Goal: Task Accomplishment & Management: Use online tool/utility

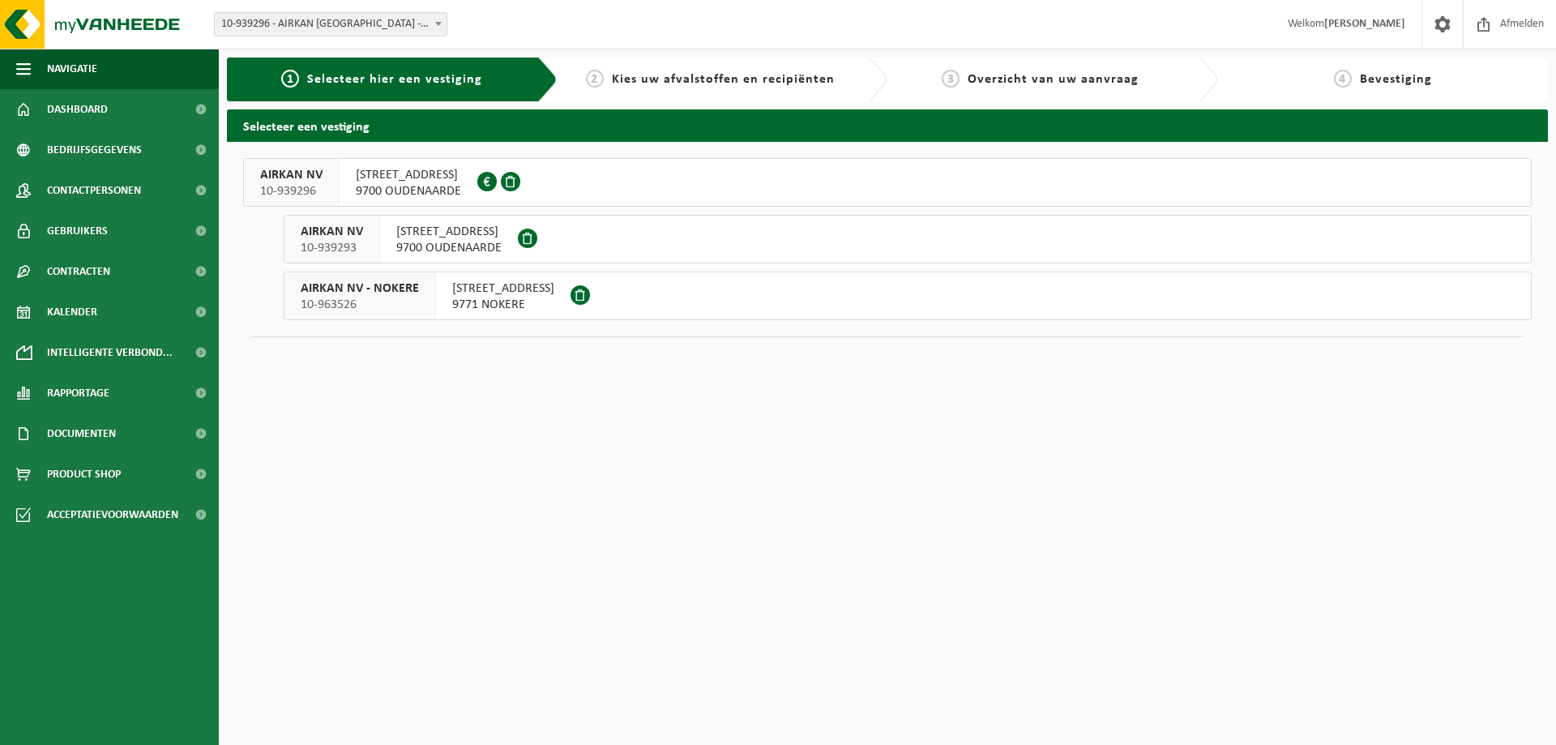
click at [477, 239] on span "BERCHEMWEG 105" at bounding box center [448, 232] width 105 height 16
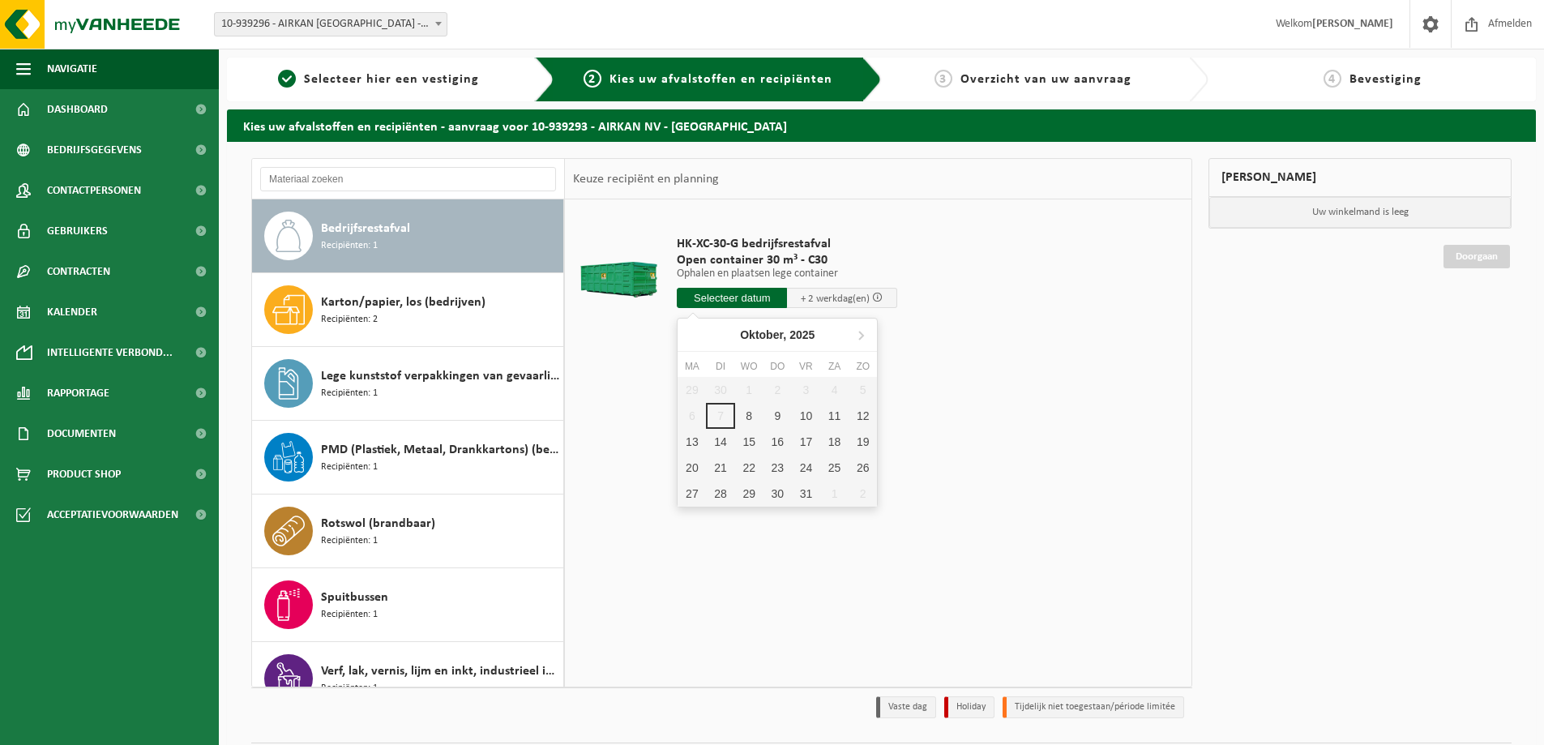
click at [717, 295] on input "text" at bounding box center [732, 298] width 110 height 20
click at [746, 417] on div "8" at bounding box center [749, 416] width 28 height 26
type input "Van 2025-10-08"
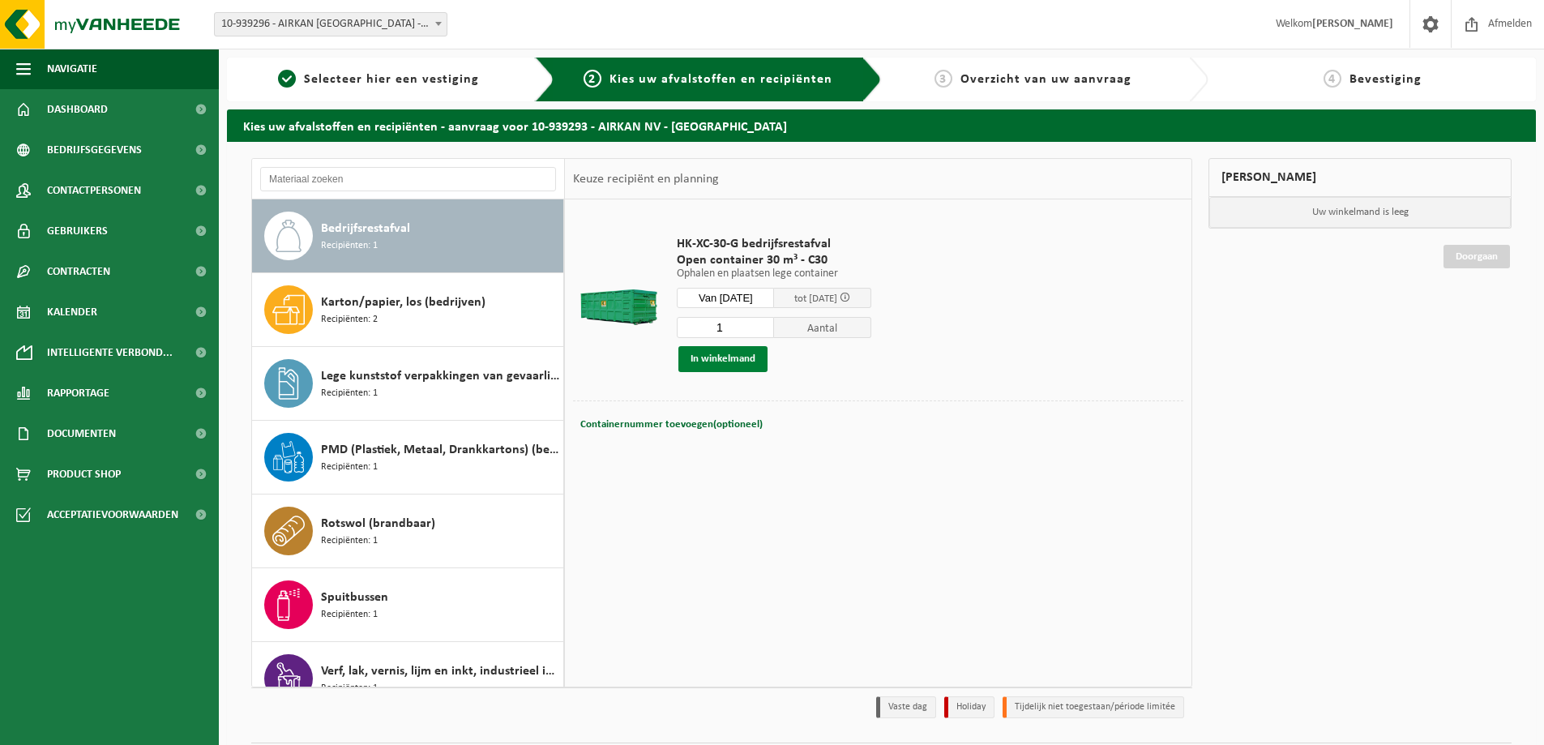
click at [724, 352] on button "In winkelmand" at bounding box center [722, 359] width 89 height 26
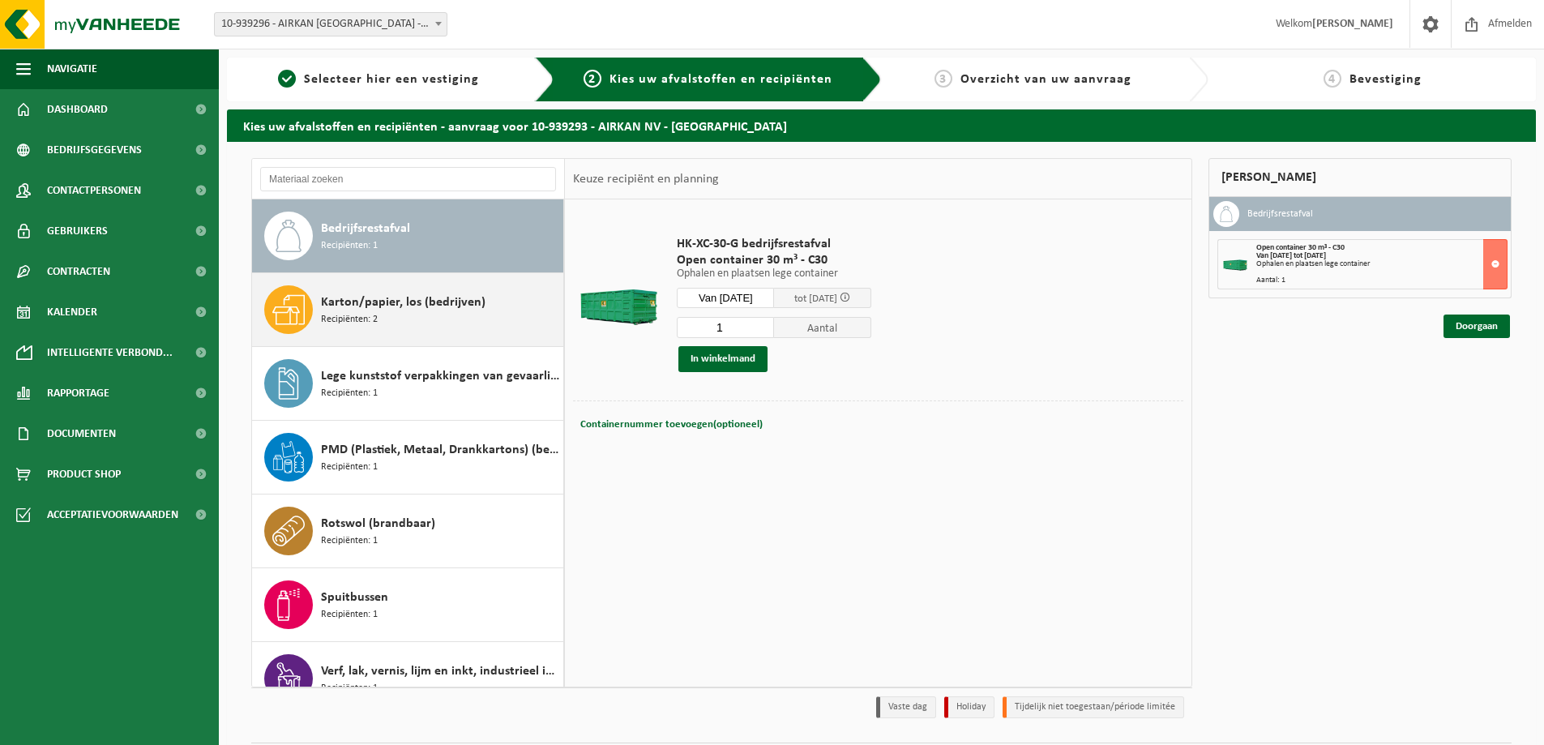
click at [443, 323] on div "Karton/papier, los (bedrijven) Recipiënten: 2" at bounding box center [440, 309] width 238 height 49
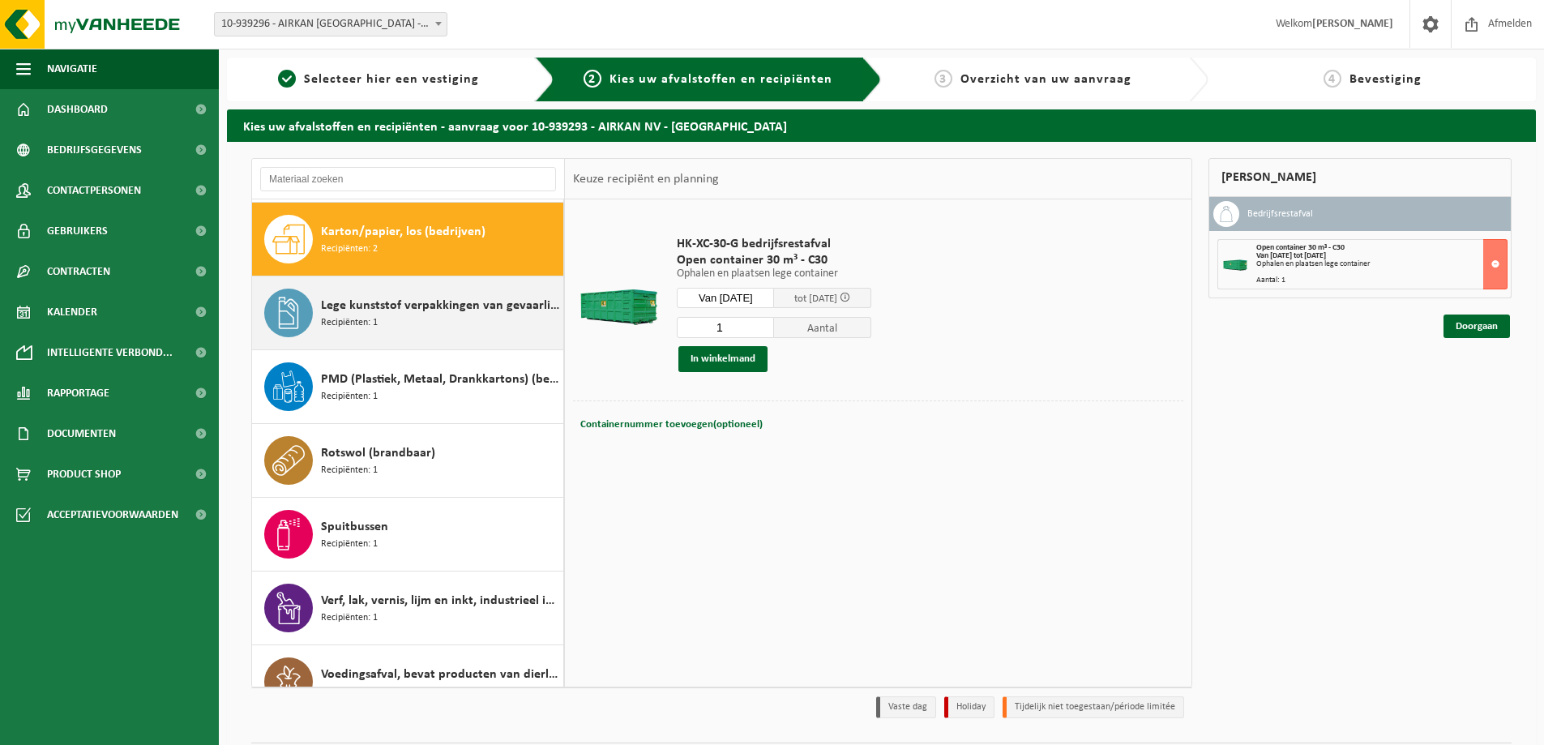
scroll to position [74, 0]
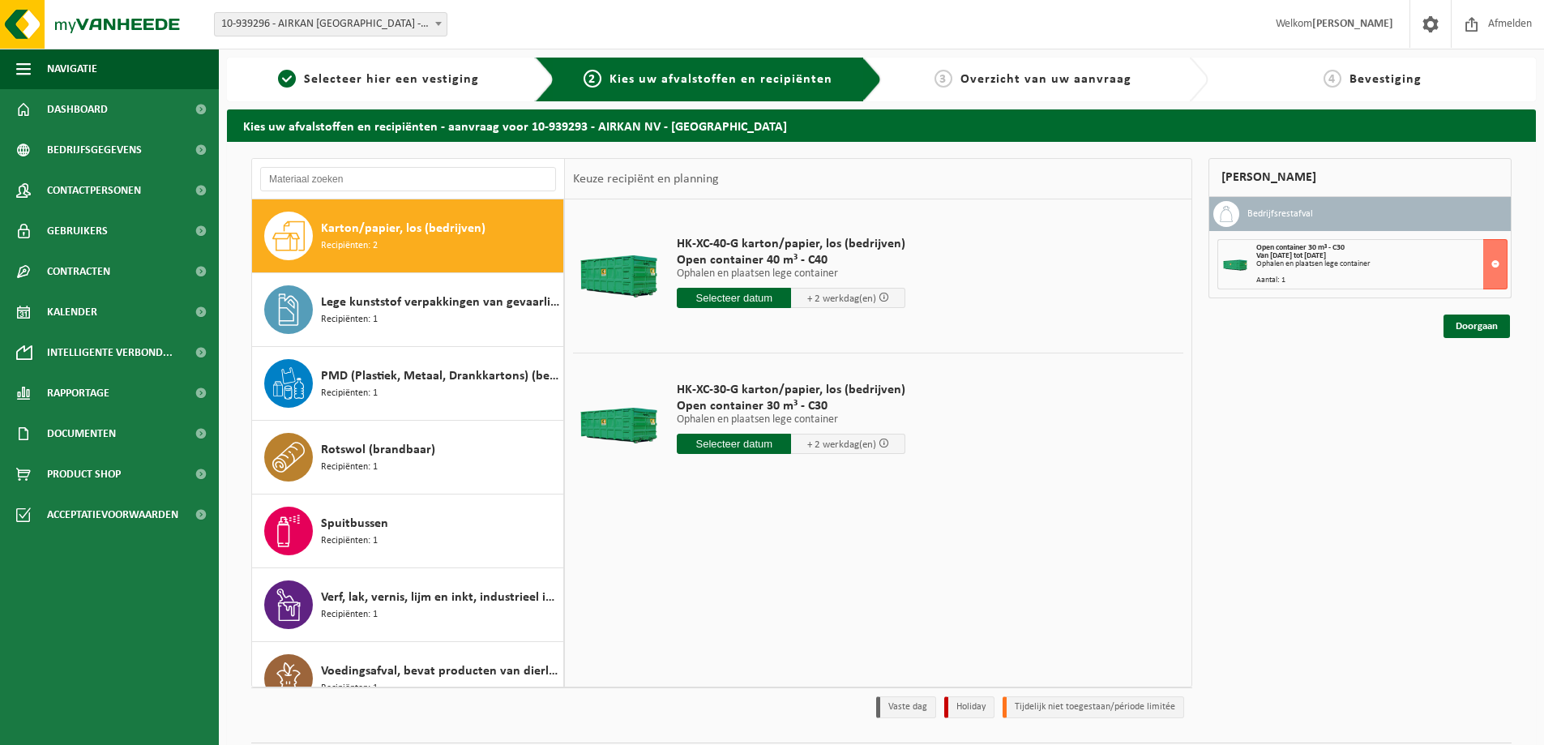
click at [744, 298] on input "text" at bounding box center [734, 298] width 114 height 20
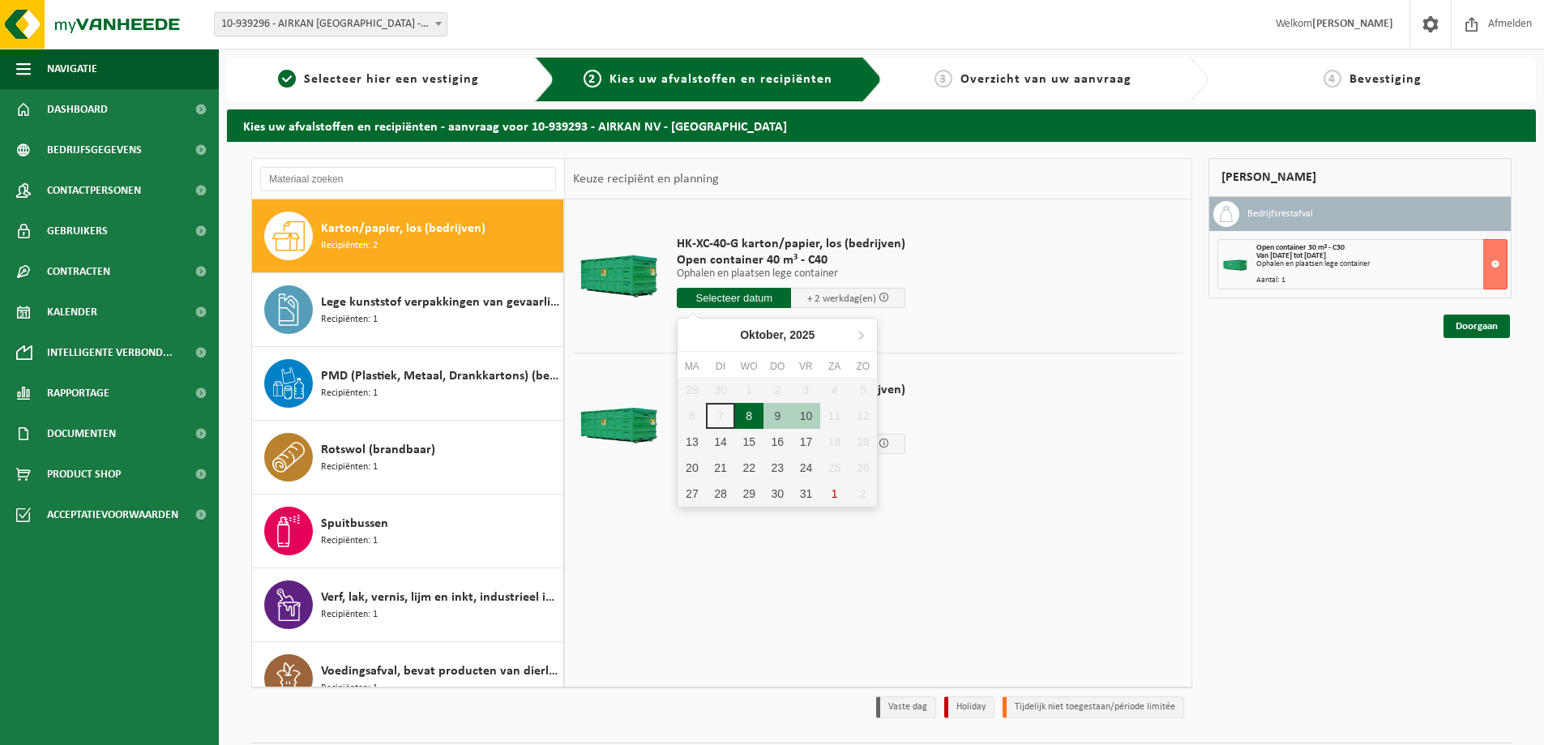
click at [746, 415] on div "8" at bounding box center [749, 416] width 28 height 26
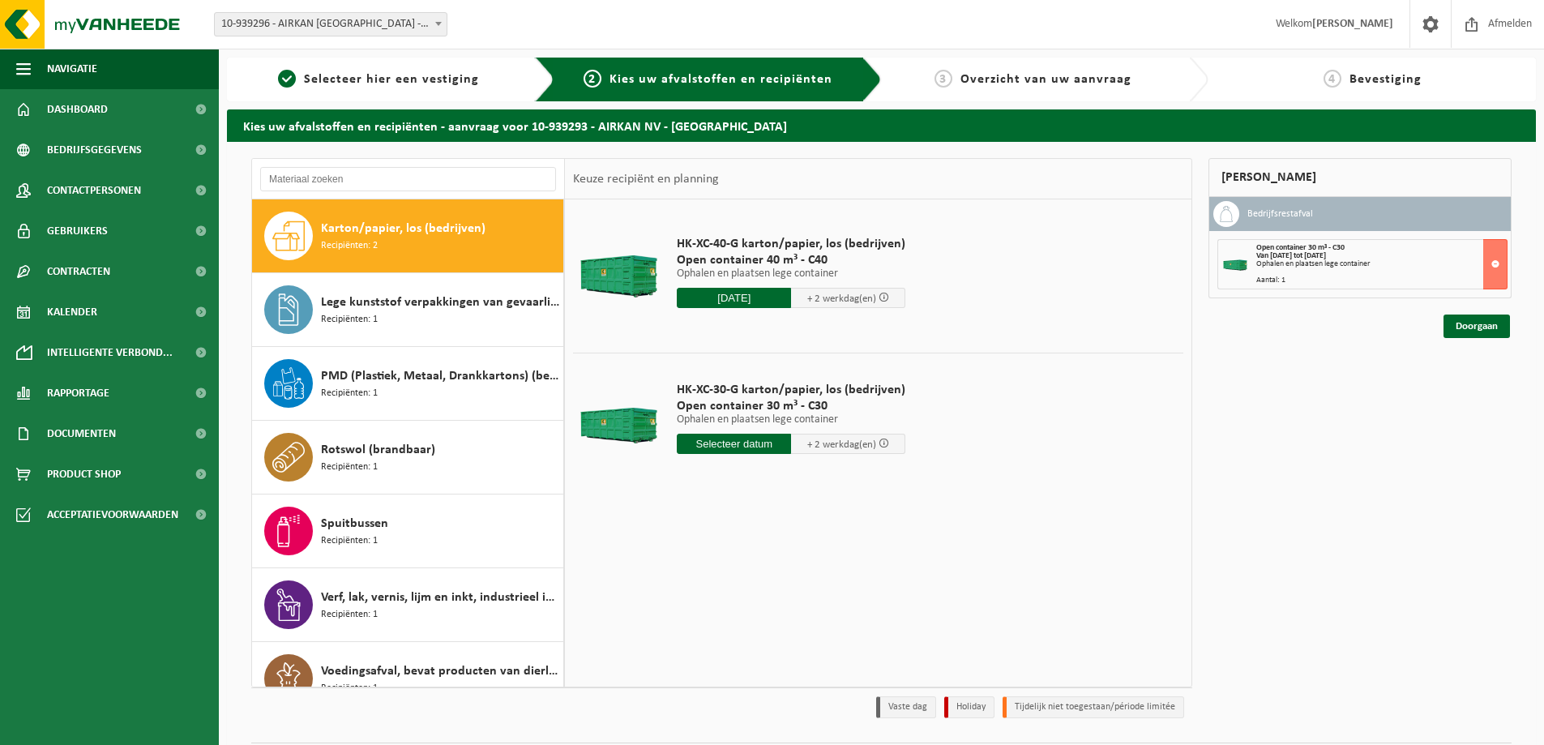
type input "Van 2025-10-08"
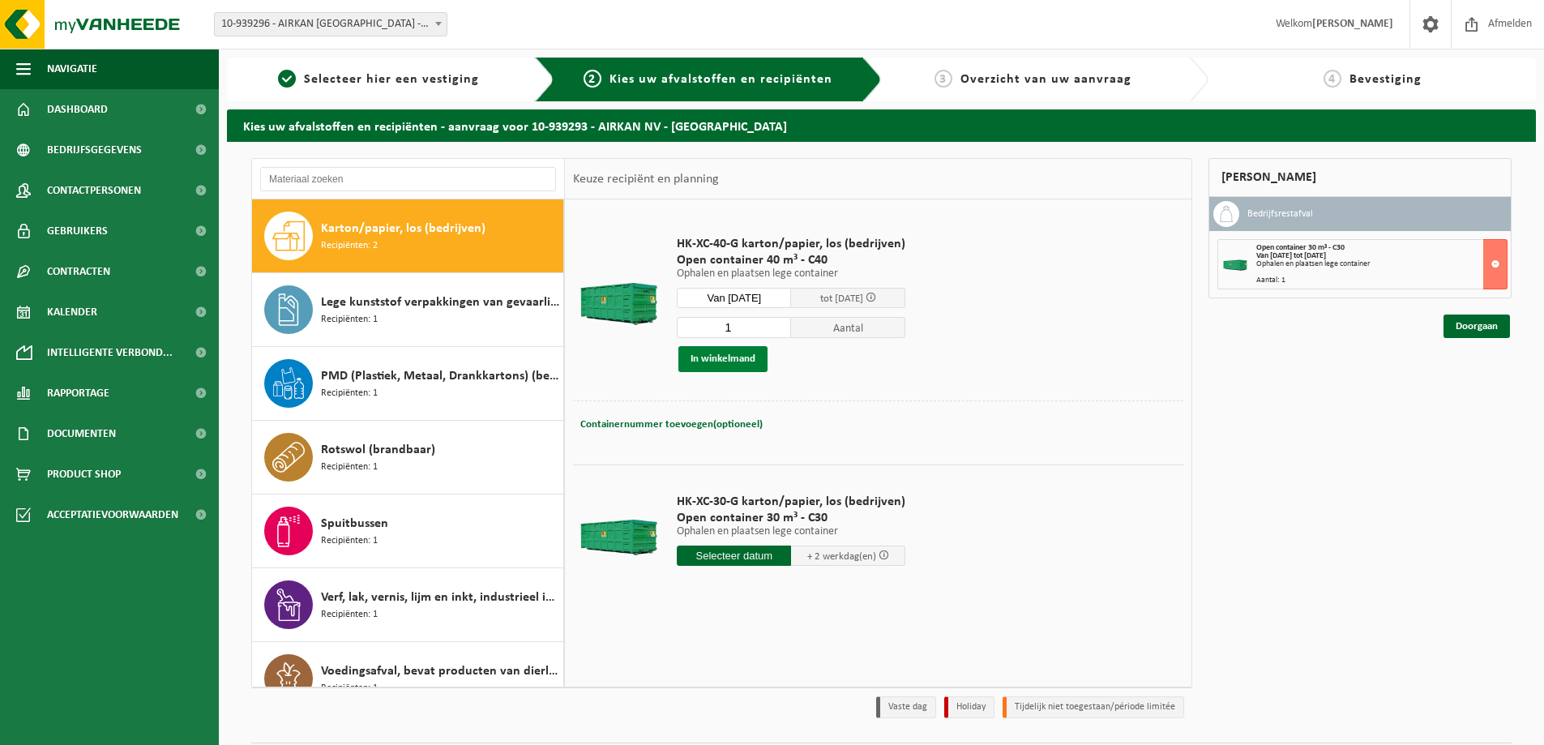
click at [729, 366] on button "In winkelmand" at bounding box center [722, 359] width 89 height 26
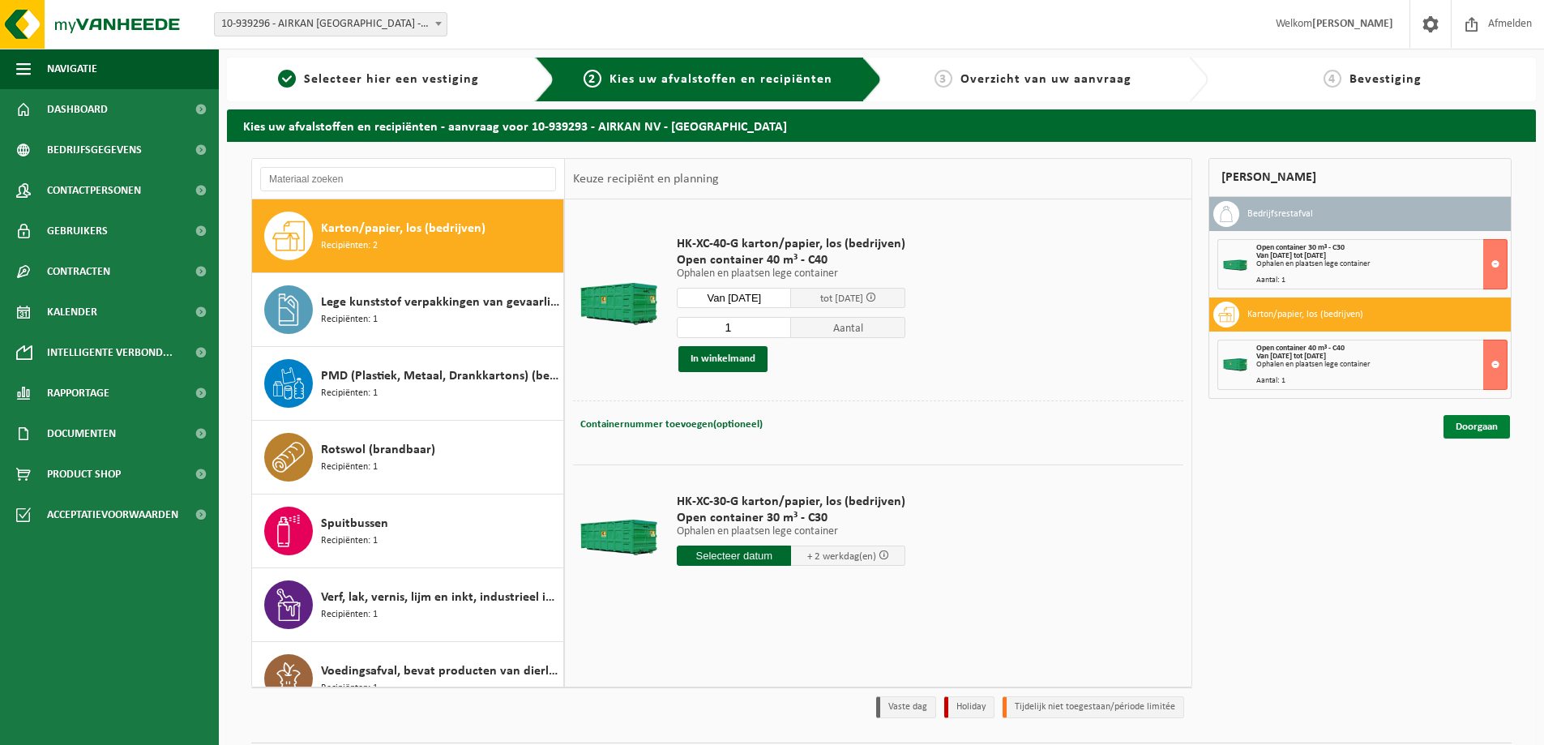
click at [1469, 423] on link "Doorgaan" at bounding box center [1476, 427] width 66 height 24
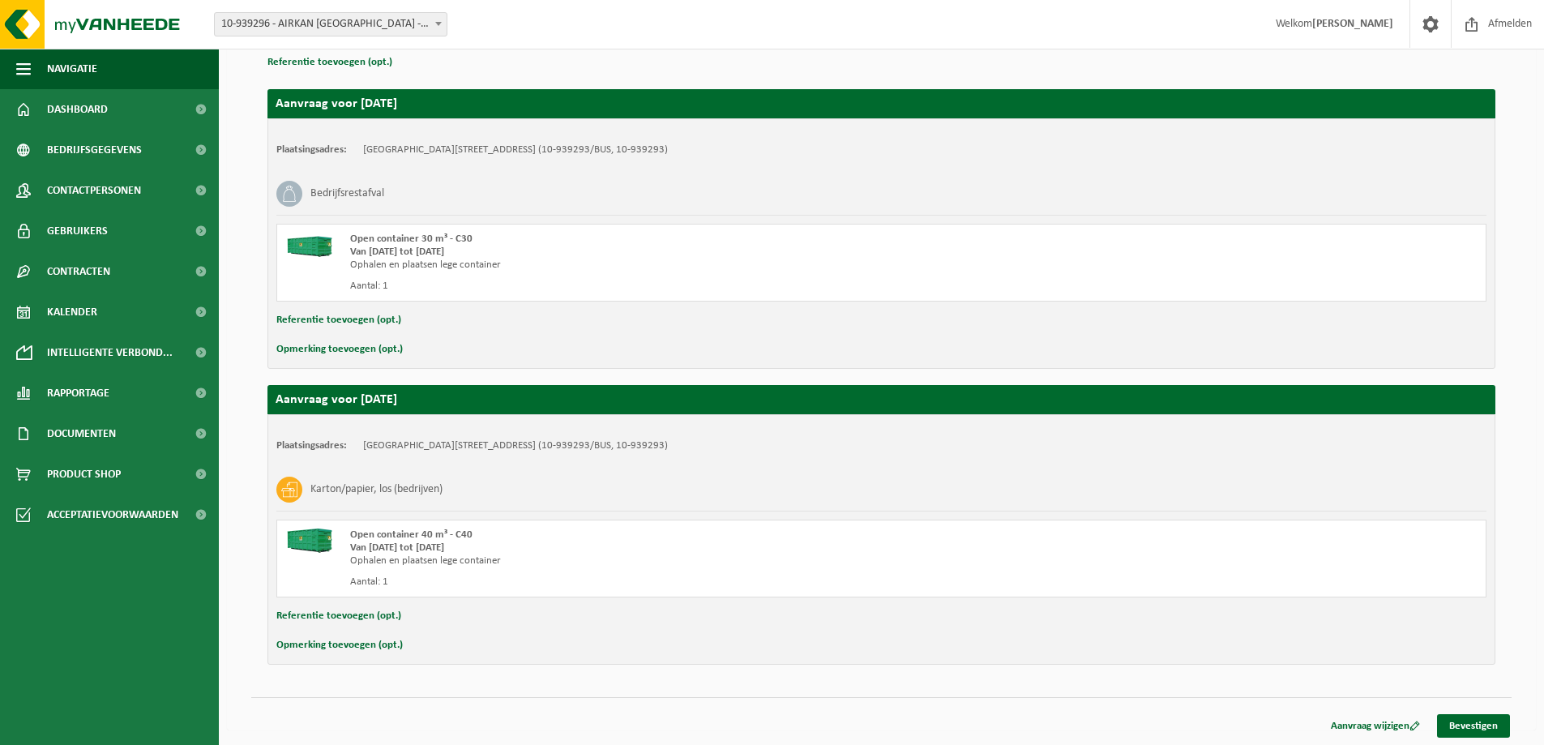
scroll to position [246, 0]
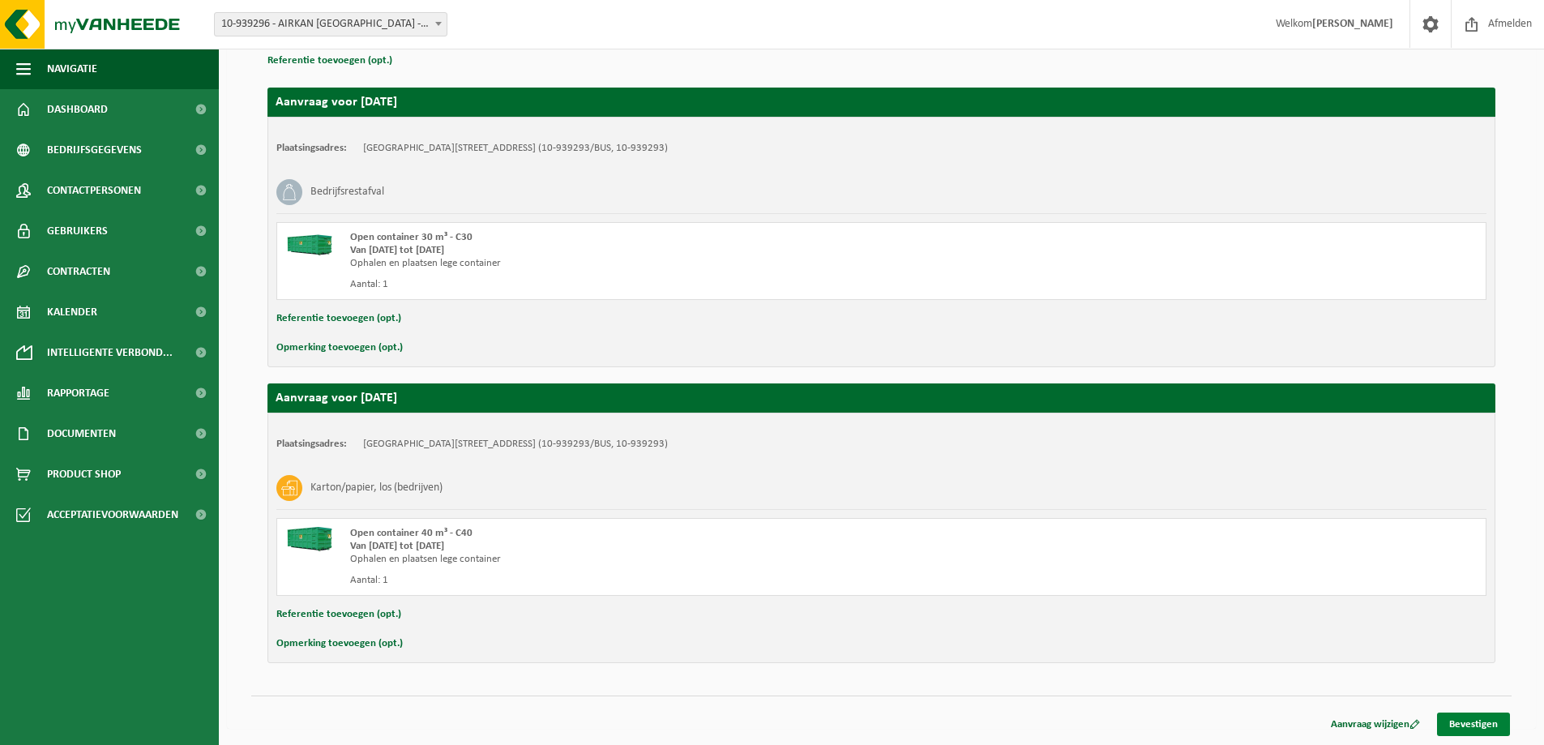
click at [1466, 730] on link "Bevestigen" at bounding box center [1473, 724] width 73 height 24
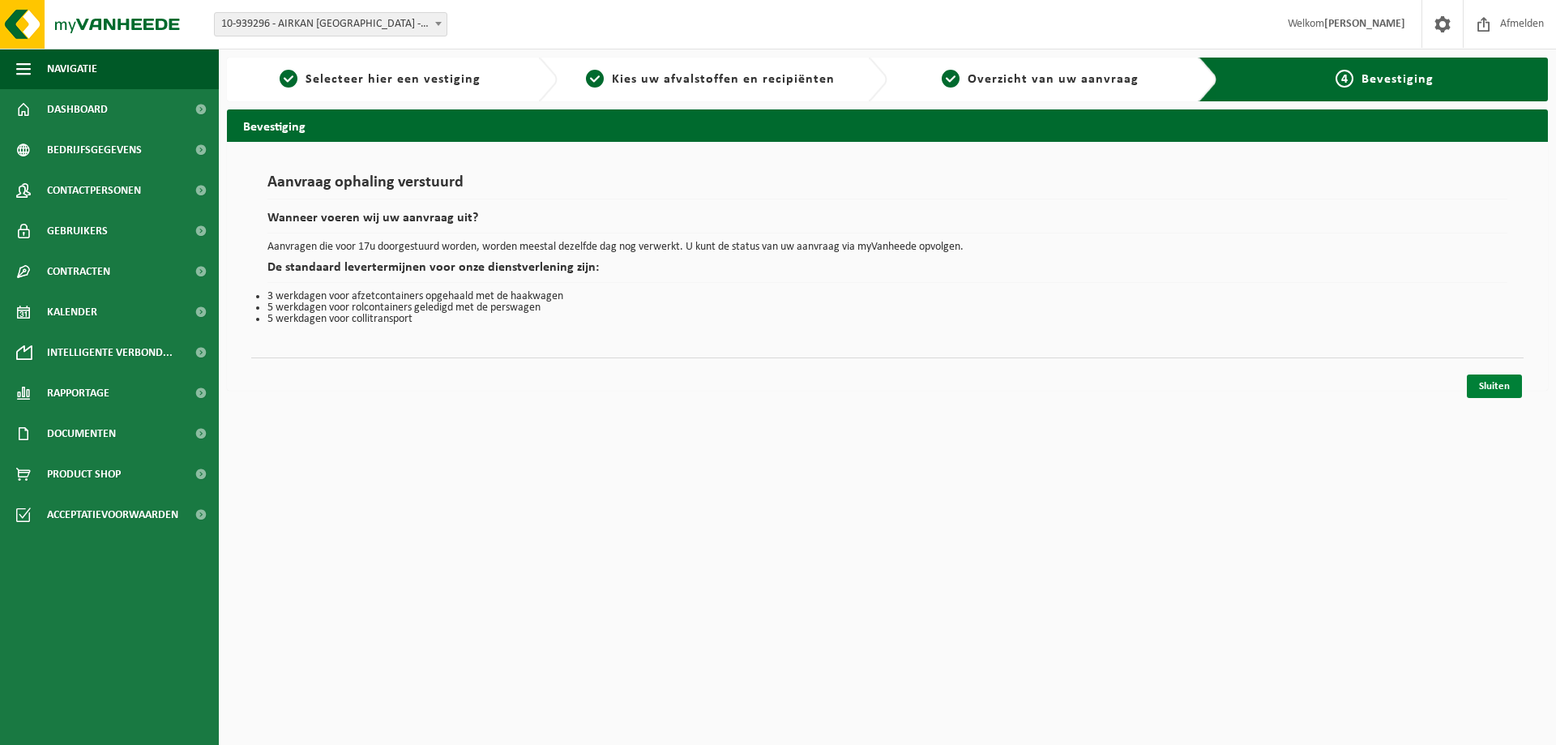
click at [1494, 387] on link "Sluiten" at bounding box center [1494, 386] width 55 height 24
